Goal: Ask a question

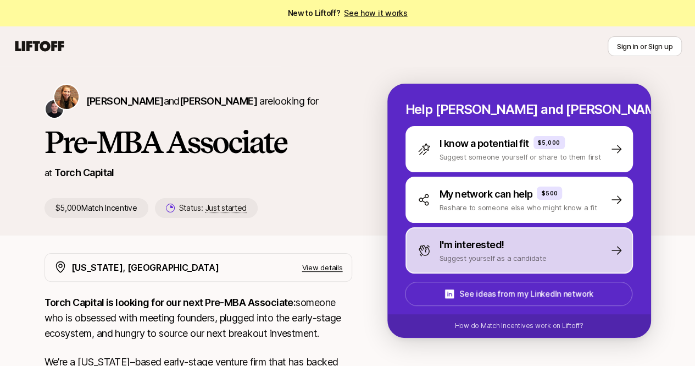
click at [461, 245] on p "I'm interested!" at bounding box center [472, 244] width 65 height 15
type textarea "x"
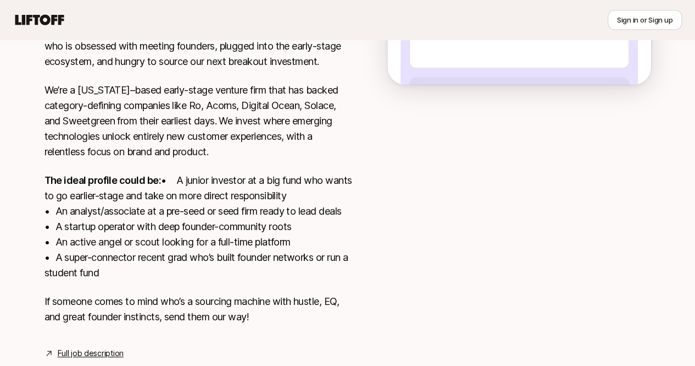
scroll to position [316, 0]
